Goal: Task Accomplishment & Management: Use online tool/utility

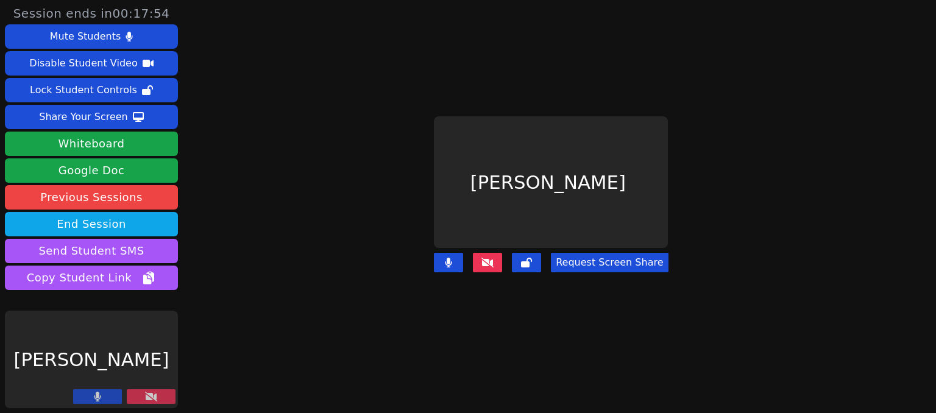
click at [141, 400] on button at bounding box center [151, 396] width 49 height 15
click at [155, 395] on icon at bounding box center [151, 397] width 12 height 10
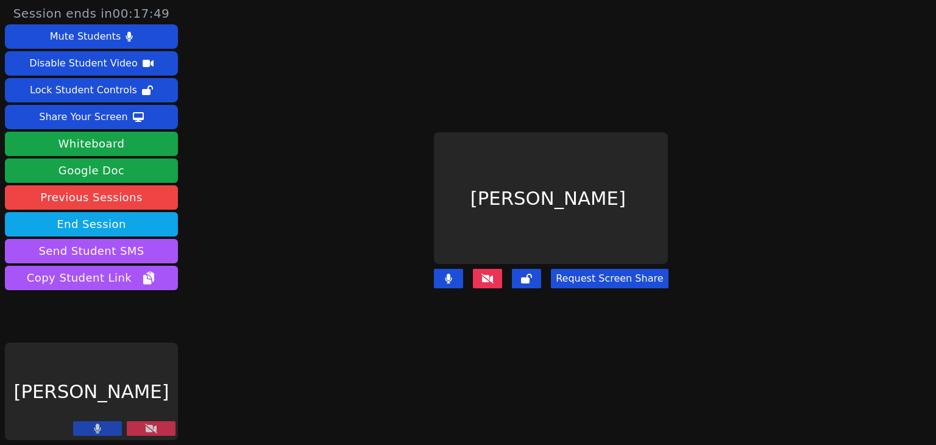
click at [151, 412] on icon at bounding box center [151, 428] width 12 height 10
click at [155, 412] on icon at bounding box center [151, 428] width 12 height 10
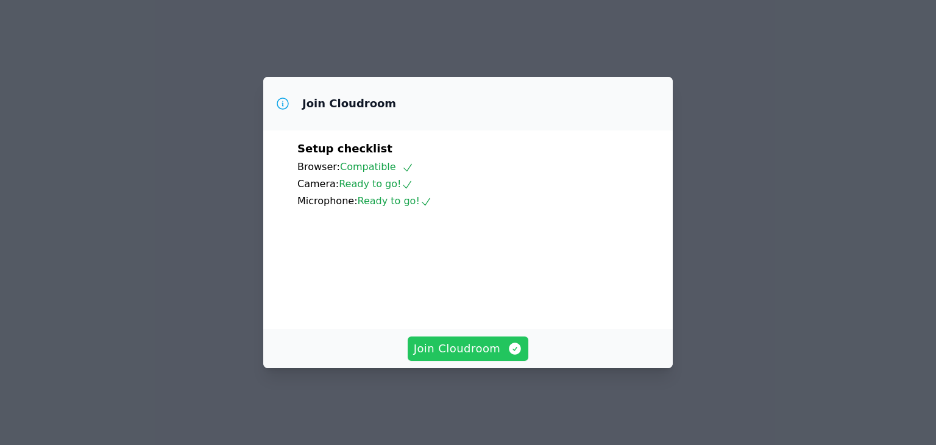
click at [483, 353] on span "Join Cloudroom" at bounding box center [468, 348] width 109 height 17
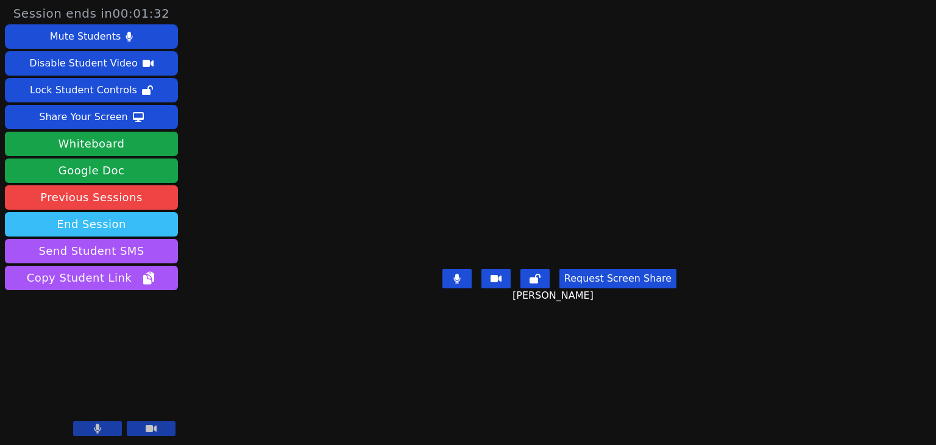
click at [140, 227] on button "End Session" at bounding box center [91, 224] width 173 height 24
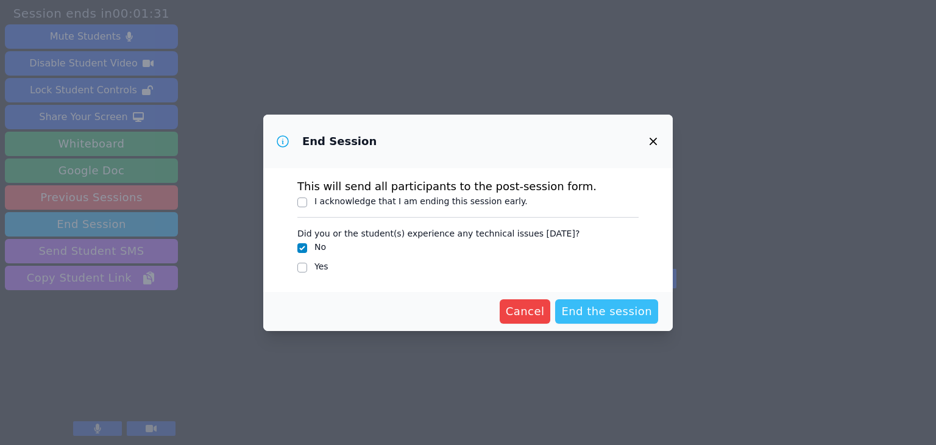
click at [621, 308] on span "End the session" at bounding box center [606, 311] width 91 height 17
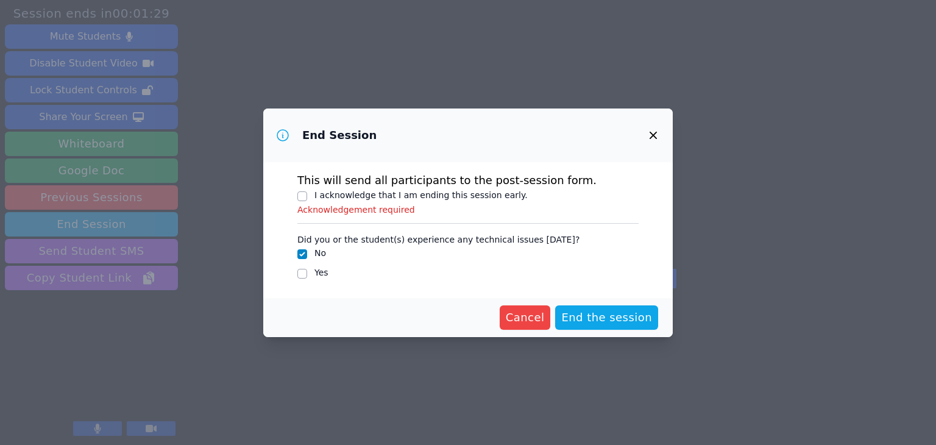
drag, startPoint x: 621, startPoint y: 308, endPoint x: 592, endPoint y: 295, distance: 31.9
drag, startPoint x: 592, startPoint y: 295, endPoint x: 579, endPoint y: 325, distance: 32.2
click at [579, 325] on span "End the session" at bounding box center [606, 317] width 91 height 17
click at [585, 309] on span "End the session" at bounding box center [606, 317] width 91 height 17
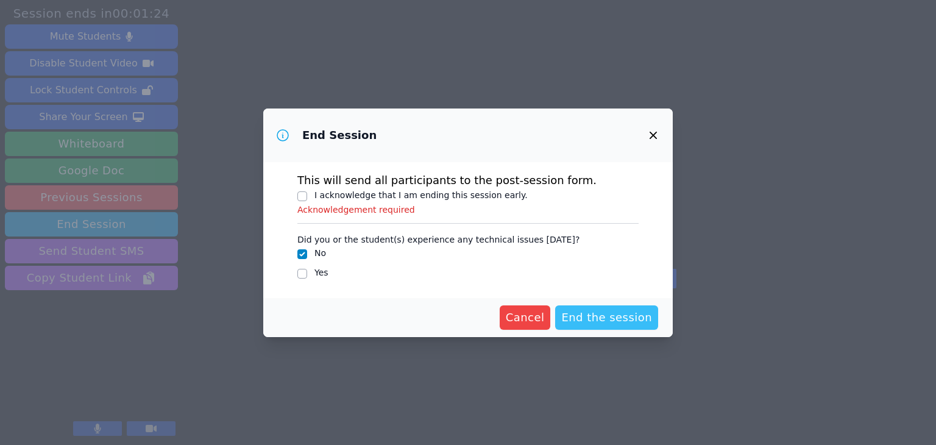
click at [585, 309] on span "End the session" at bounding box center [606, 317] width 91 height 17
click at [411, 208] on p "Acknowledgement required" at bounding box center [467, 209] width 341 height 12
click at [401, 197] on label "I acknowledge that I am ending this session early." at bounding box center [420, 195] width 213 height 10
click at [307, 197] on input "I acknowledge that I am ending this session early." at bounding box center [302, 196] width 10 height 10
checkbox input "true"
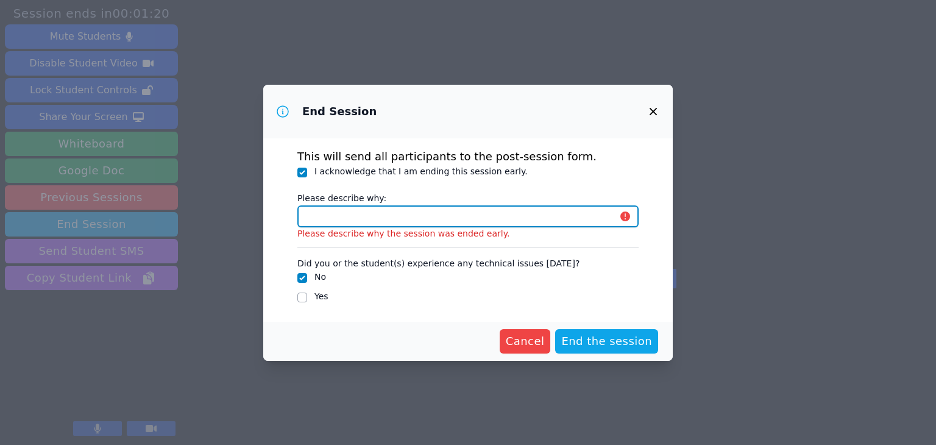
click at [390, 217] on input "Please describe why:" at bounding box center [467, 216] width 341 height 22
type input "The student has completed all of her work."
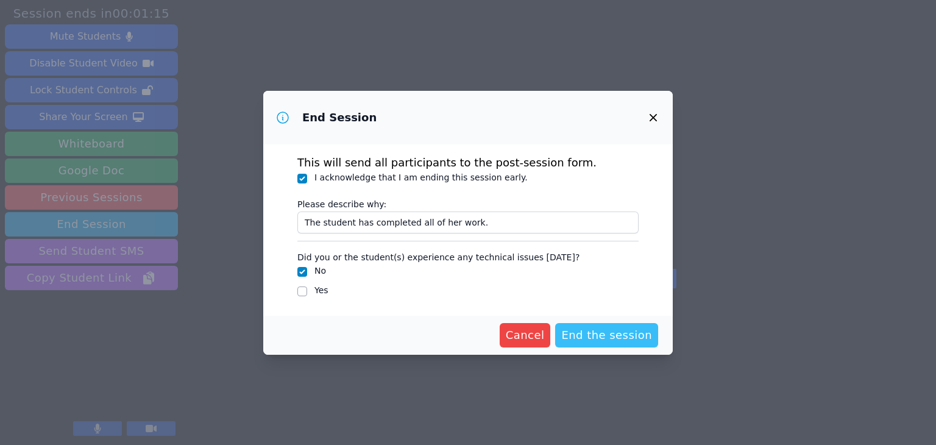
click at [614, 331] on span "End the session" at bounding box center [606, 335] width 91 height 17
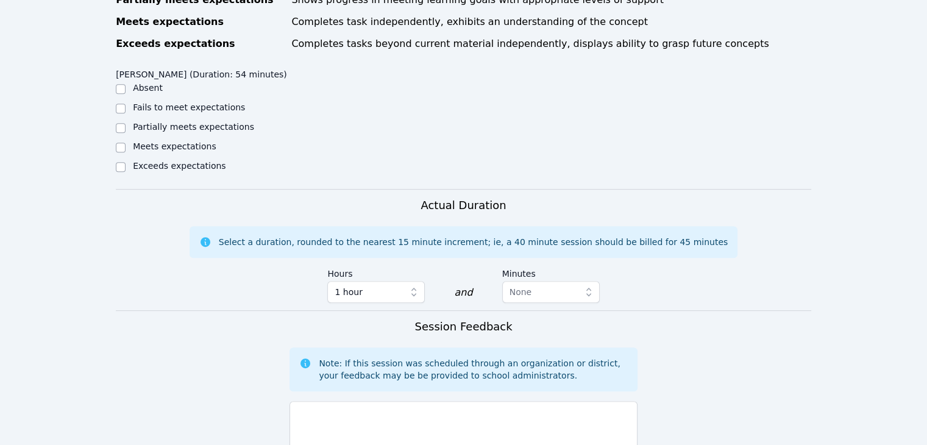
scroll to position [784, 0]
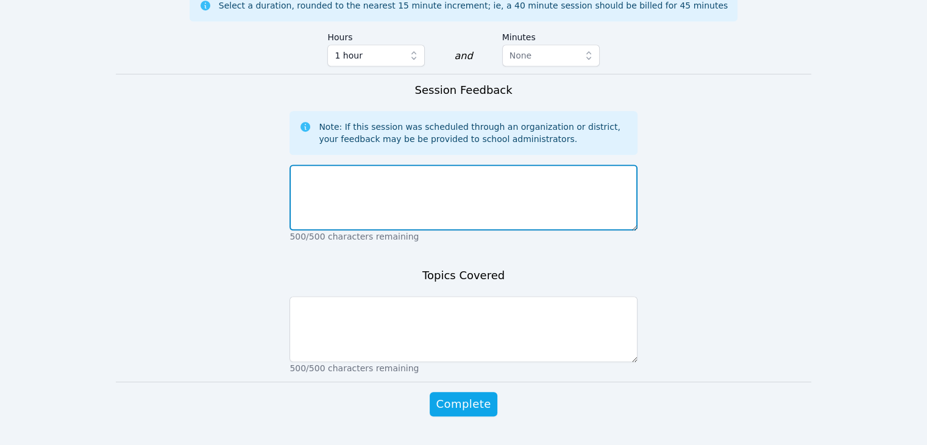
drag, startPoint x: 433, startPoint y: 150, endPoint x: 442, endPoint y: 150, distance: 9.1
click at [442, 164] on textarea at bounding box center [462, 197] width 347 height 66
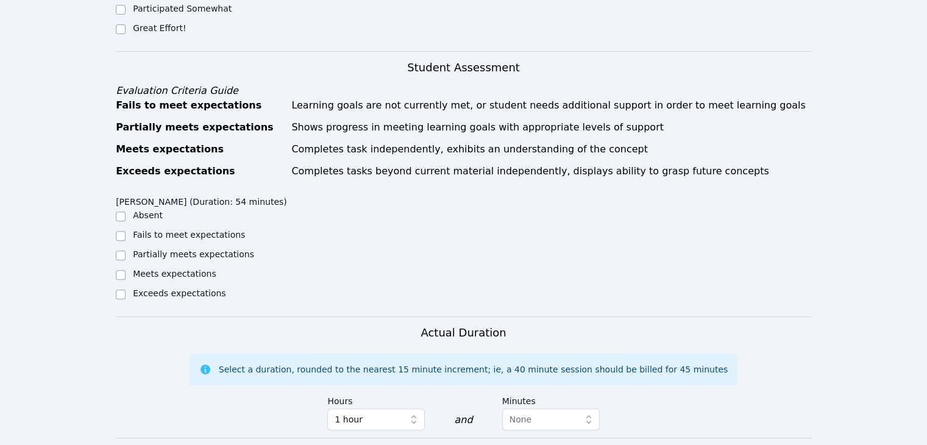
scroll to position [421, 0]
click at [162, 268] on label "Meets expectations" at bounding box center [174, 273] width 83 height 10
click at [126, 269] on input "Meets expectations" at bounding box center [121, 274] width 10 height 10
checkbox input "true"
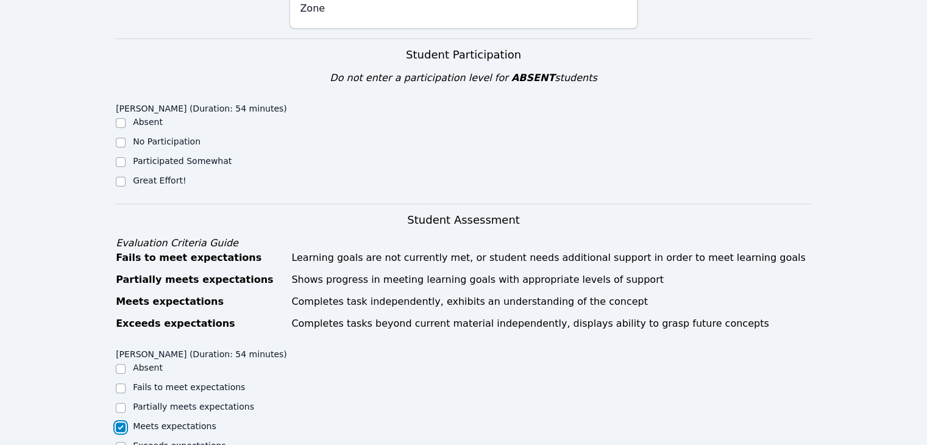
scroll to position [267, 0]
click at [172, 176] on label "Great Effort!" at bounding box center [159, 181] width 53 height 10
click at [126, 177] on input "Great Effort!" at bounding box center [121, 182] width 10 height 10
checkbox input "true"
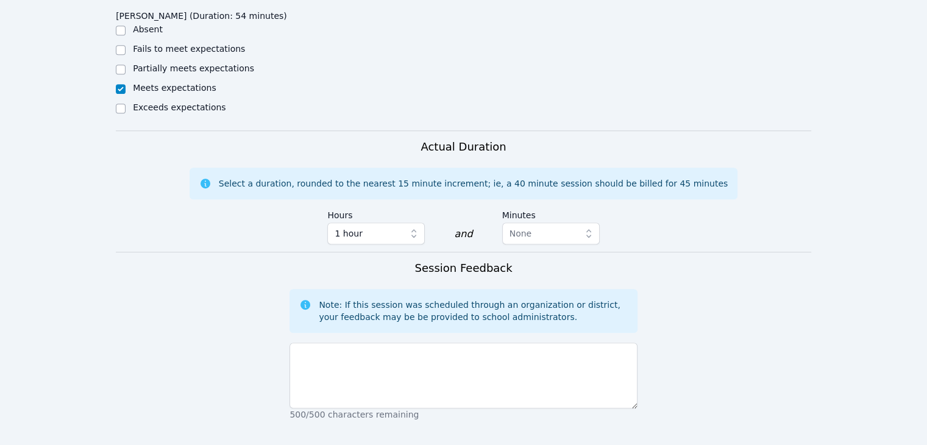
scroll to position [644, 0]
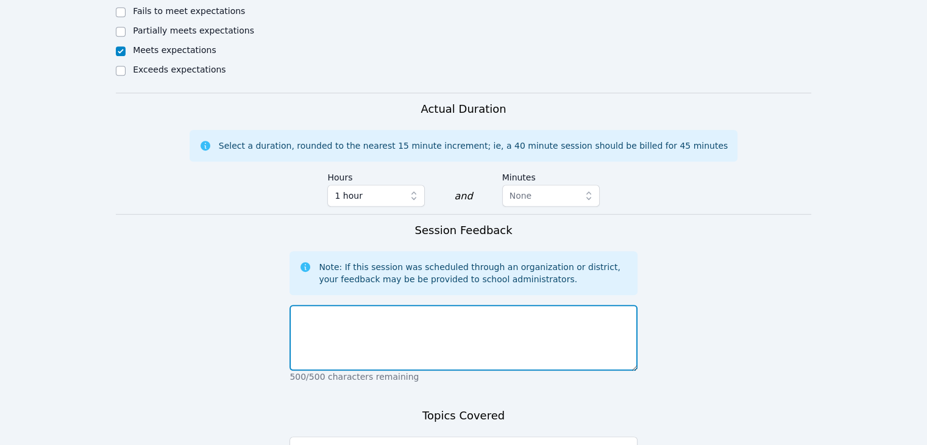
click at [380, 305] on textarea at bounding box center [462, 338] width 347 height 66
type textarea "K"
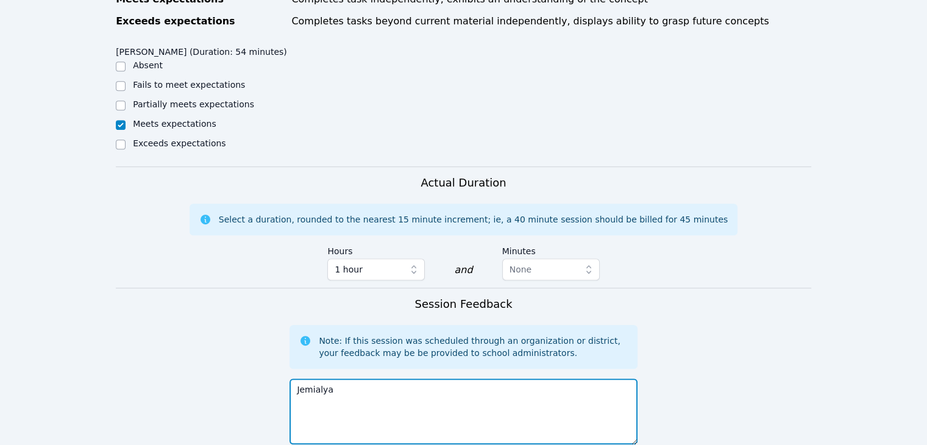
scroll to position [571, 0]
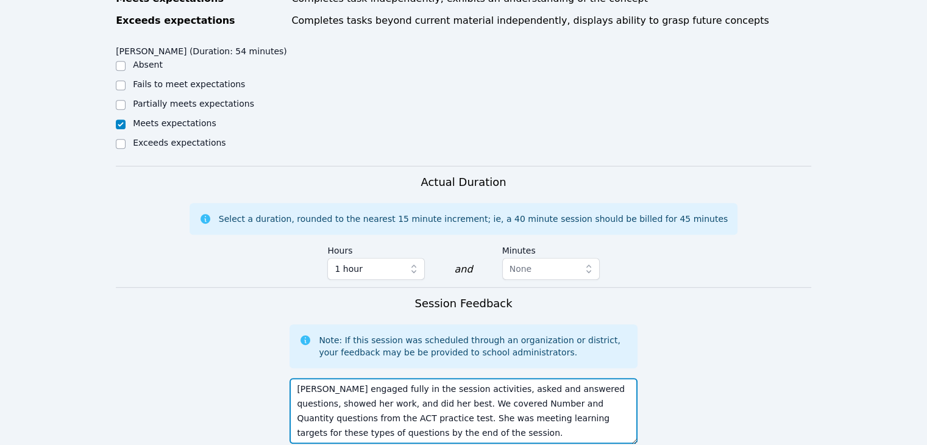
type textarea "[PERSON_NAME] engaged fully in the session activities, asked and answered quest…"
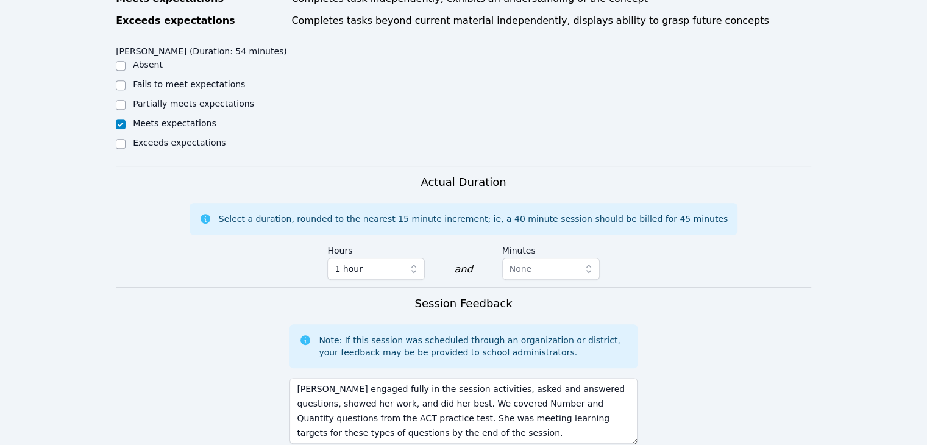
scroll to position [784, 0]
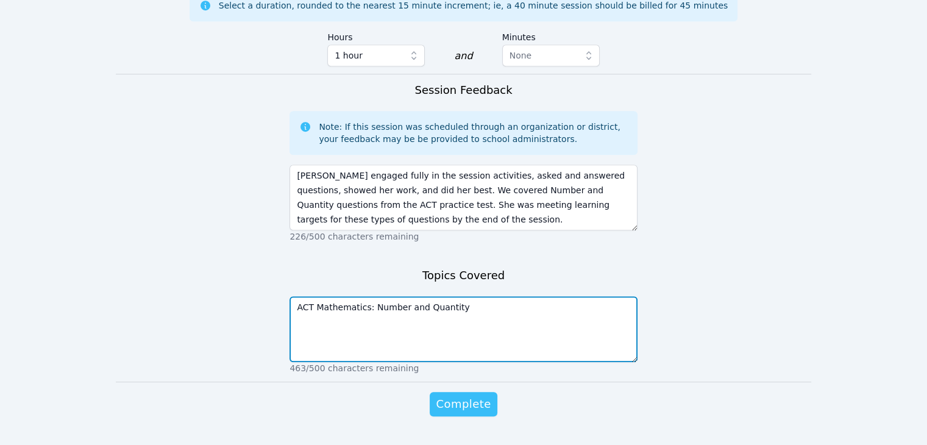
type textarea "ACT Mathematics: Number and Quantity"
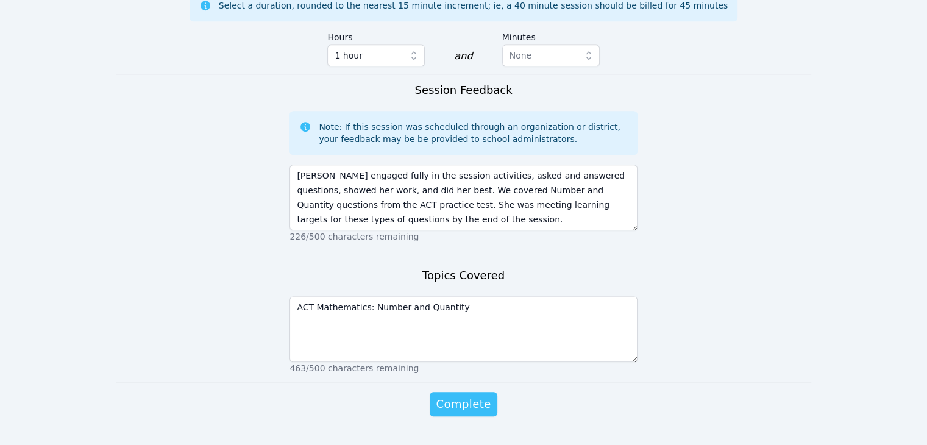
click at [451, 395] on span "Complete" at bounding box center [463, 403] width 55 height 17
